Goal: Task Accomplishment & Management: Manage account settings

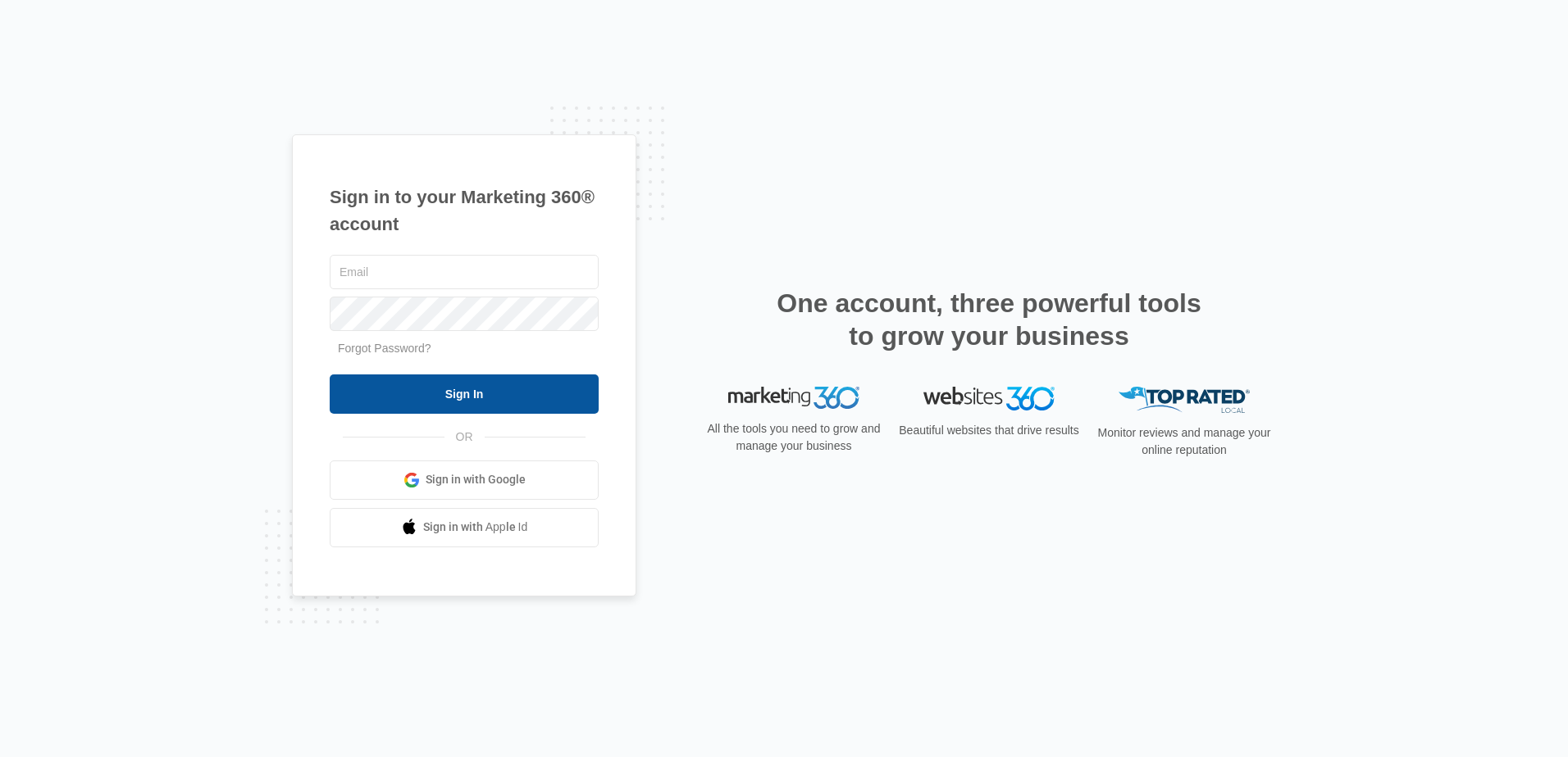
type input "[EMAIL_ADDRESS][DOMAIN_NAME]"
click at [465, 390] on input "Sign In" at bounding box center [464, 394] width 269 height 39
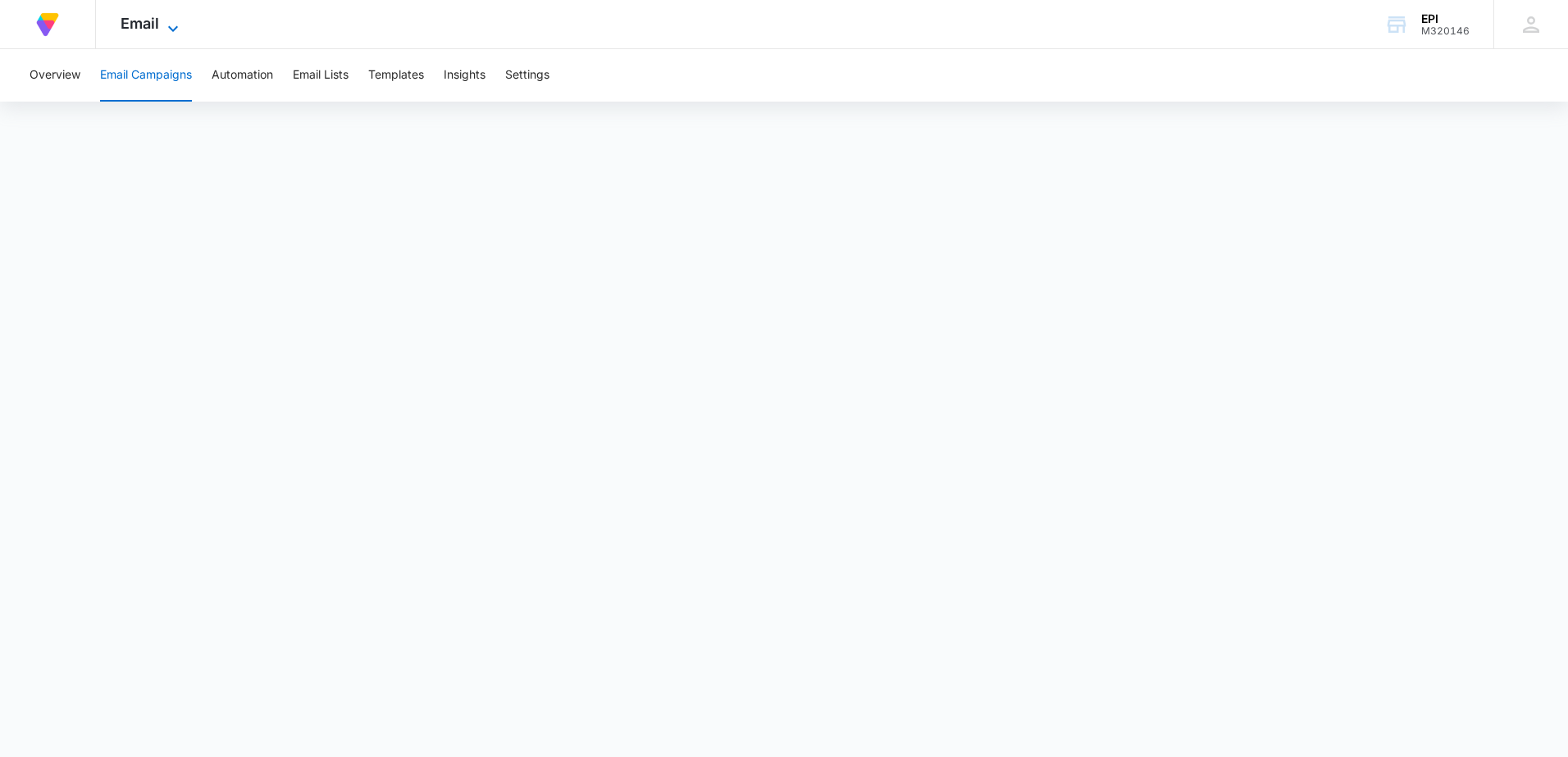
click at [175, 25] on icon at bounding box center [173, 29] width 19 height 19
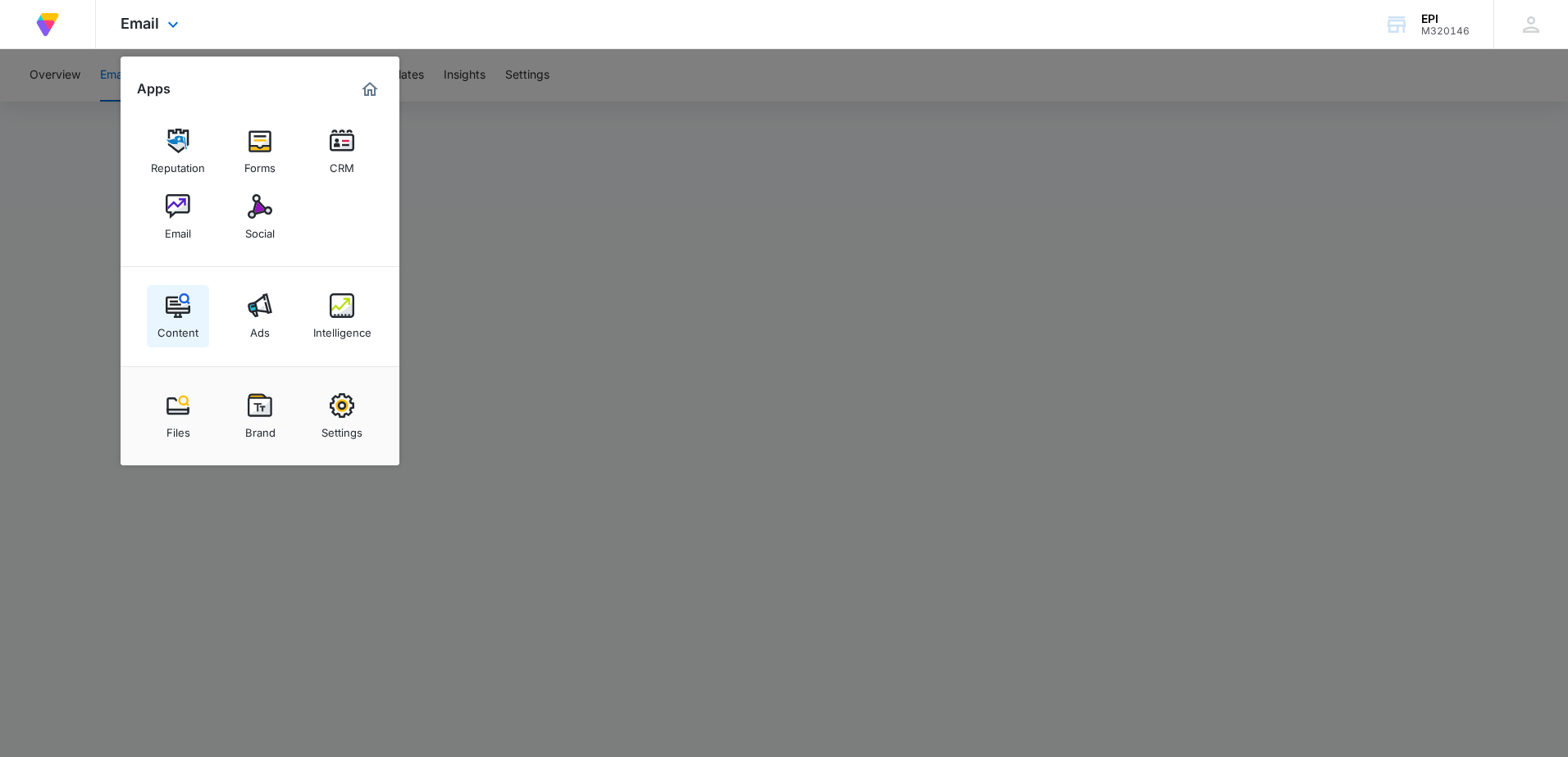
click at [169, 305] on img at bounding box center [178, 305] width 25 height 25
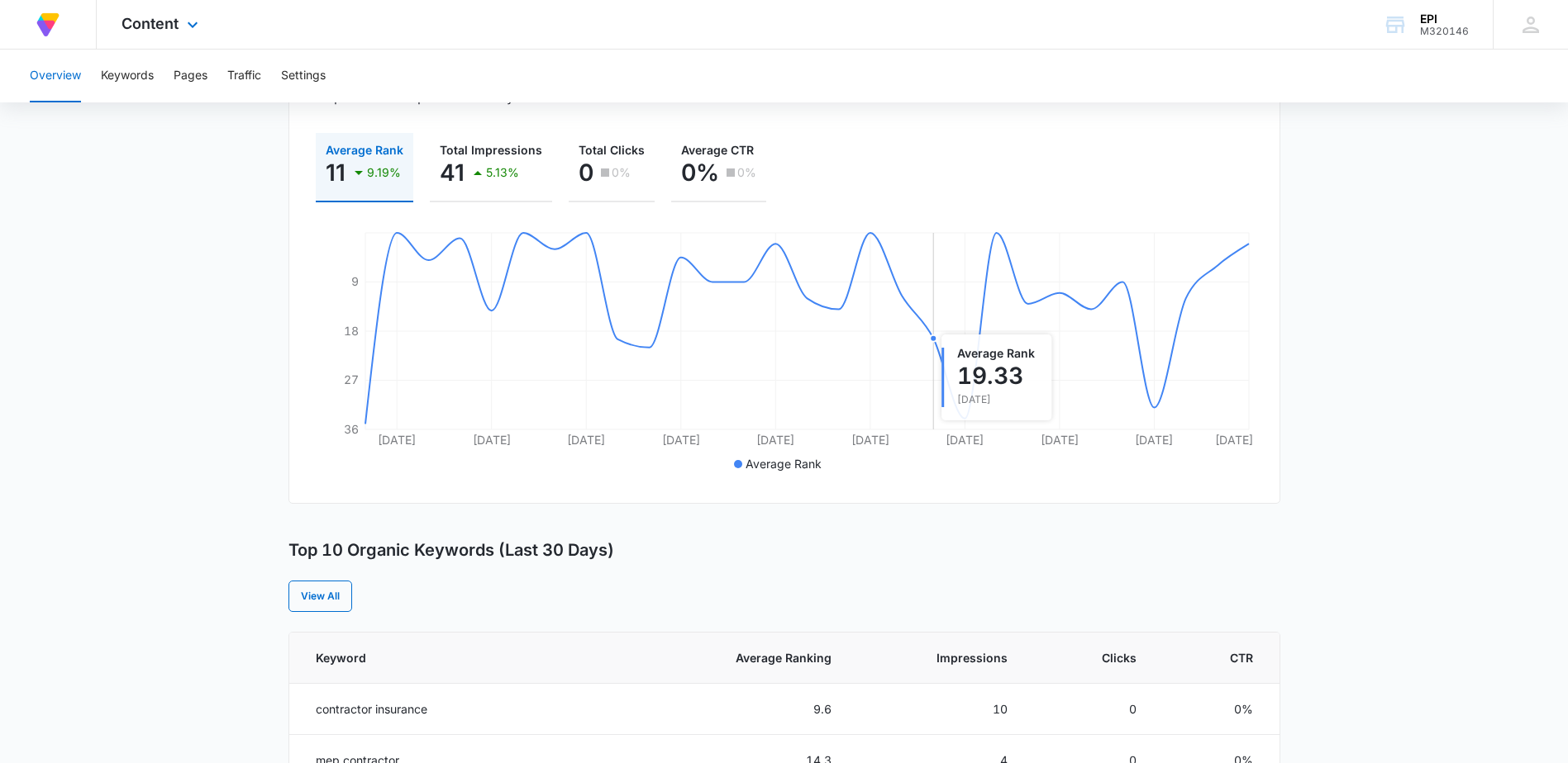
scroll to position [33, 0]
